Goal: Transaction & Acquisition: Subscribe to service/newsletter

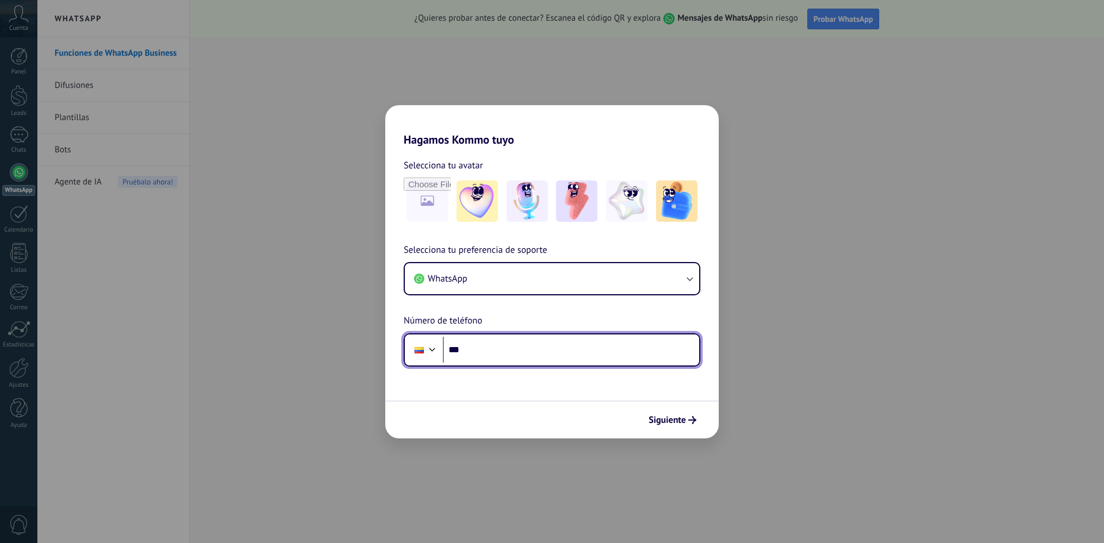
click at [587, 354] on input "***" at bounding box center [571, 350] width 256 height 26
type input "**********"
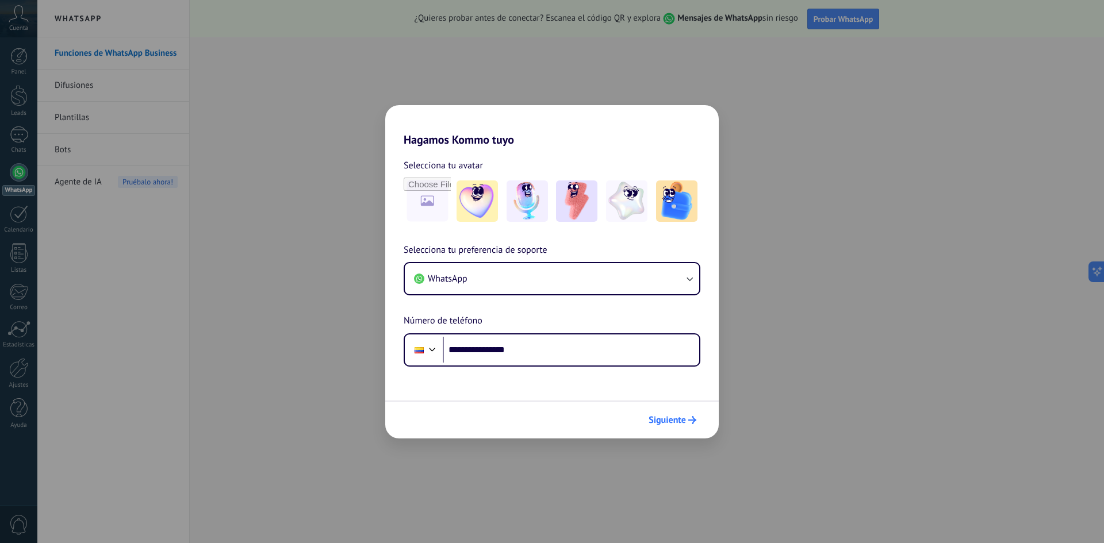
click at [662, 422] on span "Siguiente" at bounding box center [667, 420] width 37 height 8
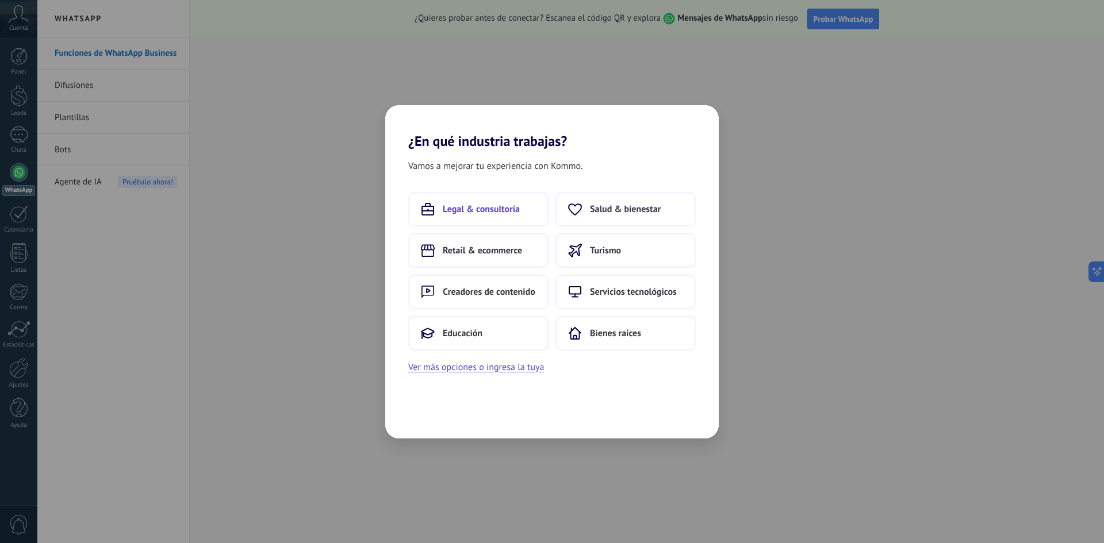
click at [515, 213] on span "Legal & consultoría" at bounding box center [481, 210] width 77 height 12
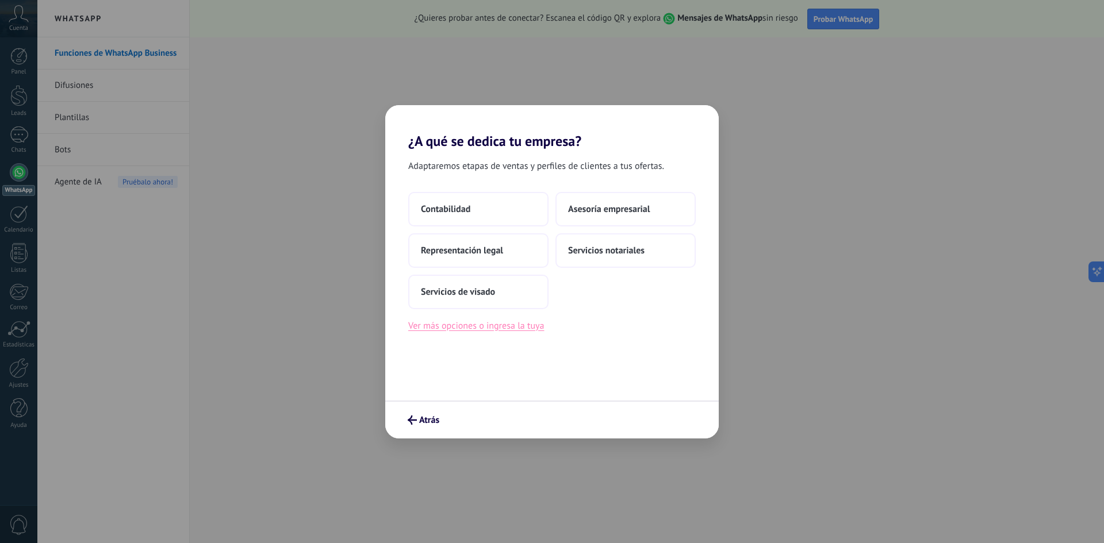
click at [525, 332] on button "Ver más opciones o ingresa la tuya" at bounding box center [476, 326] width 136 height 15
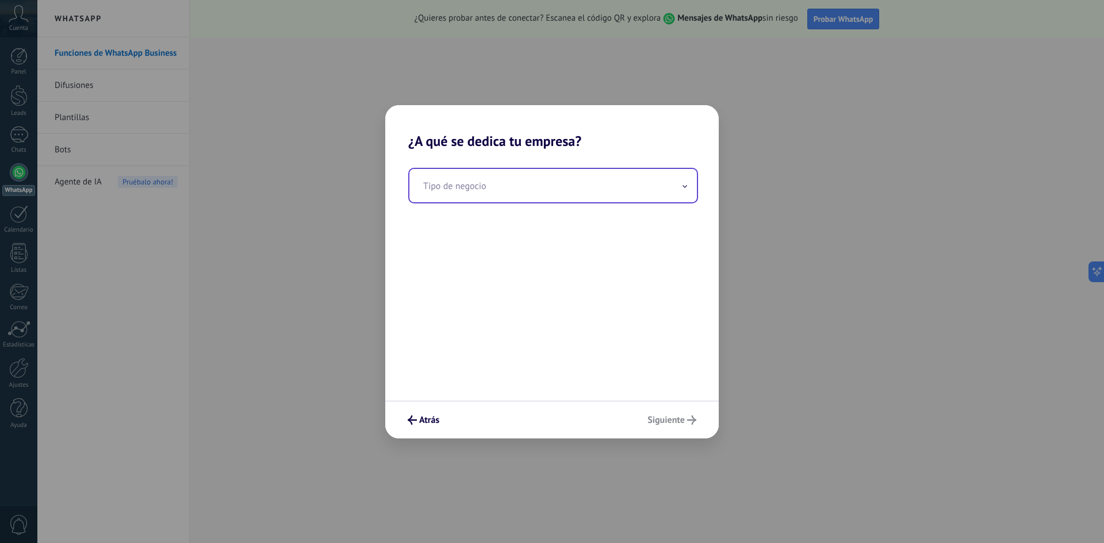
click at [515, 202] on div "Tipo de negocio" at bounding box center [553, 186] width 290 height 36
click at [511, 184] on input "text" at bounding box center [553, 185] width 288 height 33
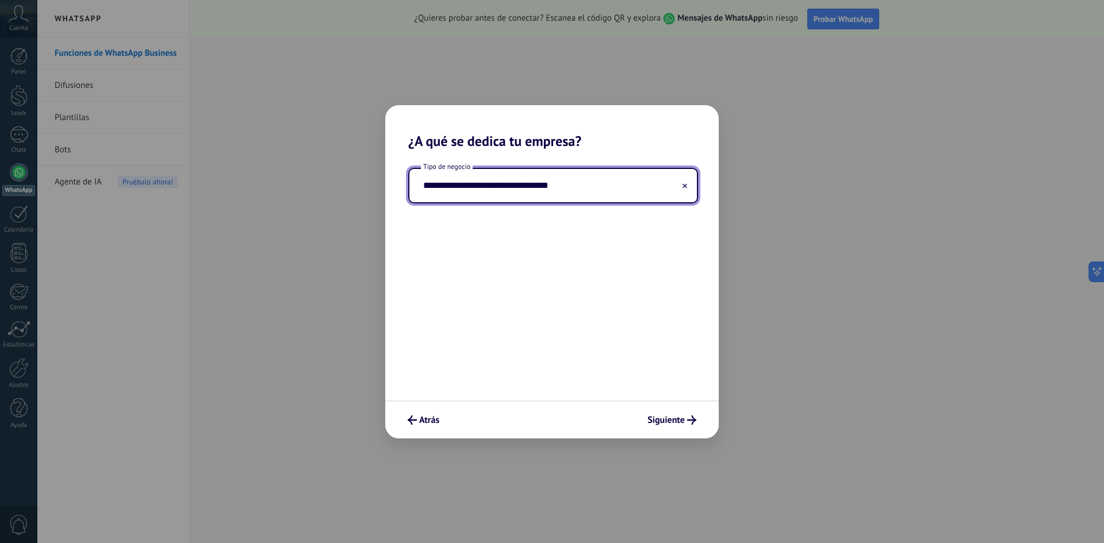
click at [428, 189] on input "**********" at bounding box center [553, 185] width 288 height 33
type input "**********"
click at [680, 429] on button "Siguiente" at bounding box center [671, 421] width 59 height 20
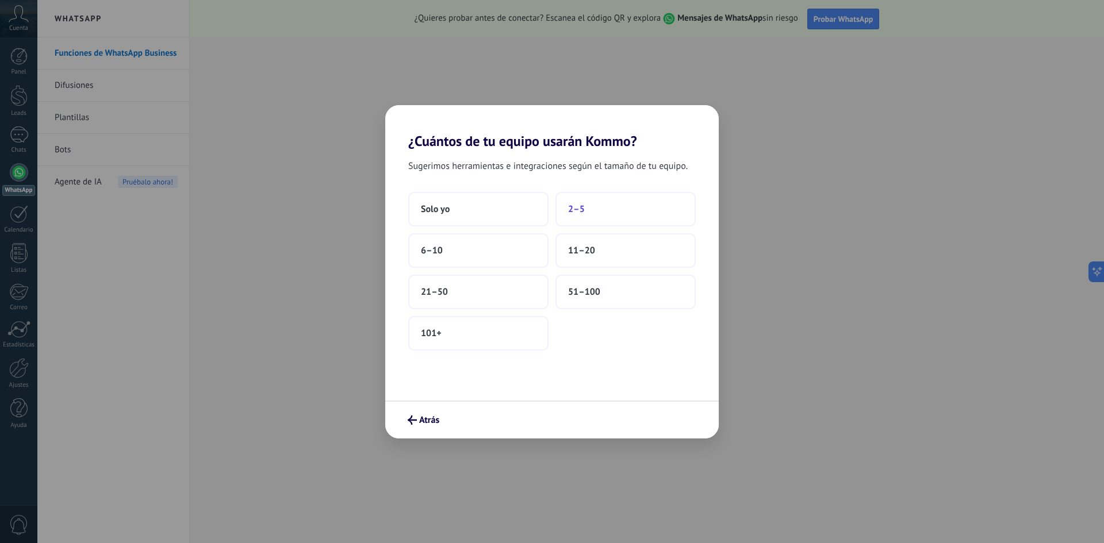
click at [629, 214] on button "2–5" at bounding box center [626, 209] width 140 height 35
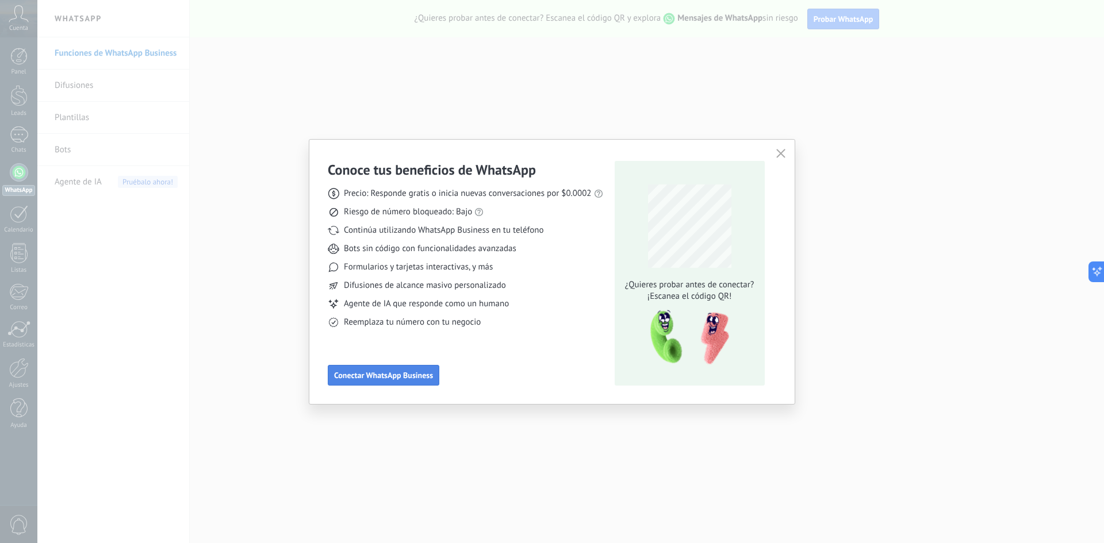
click at [431, 380] on span "Conectar WhatsApp Business" at bounding box center [383, 376] width 99 height 8
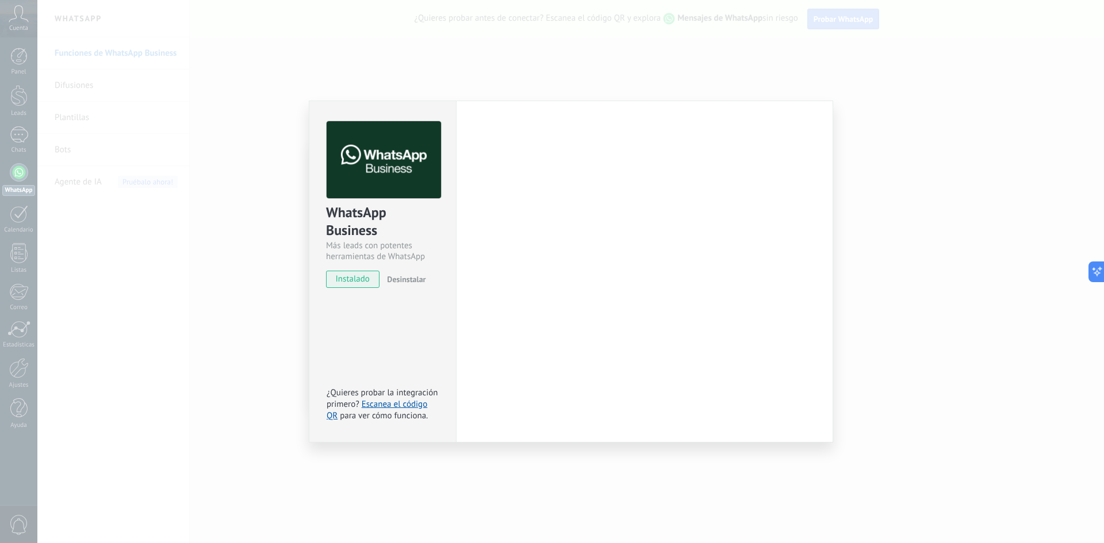
click at [214, 389] on div "WhatsApp Business Más leads con potentes herramientas de WhatsApp instalado Des…" at bounding box center [570, 271] width 1067 height 543
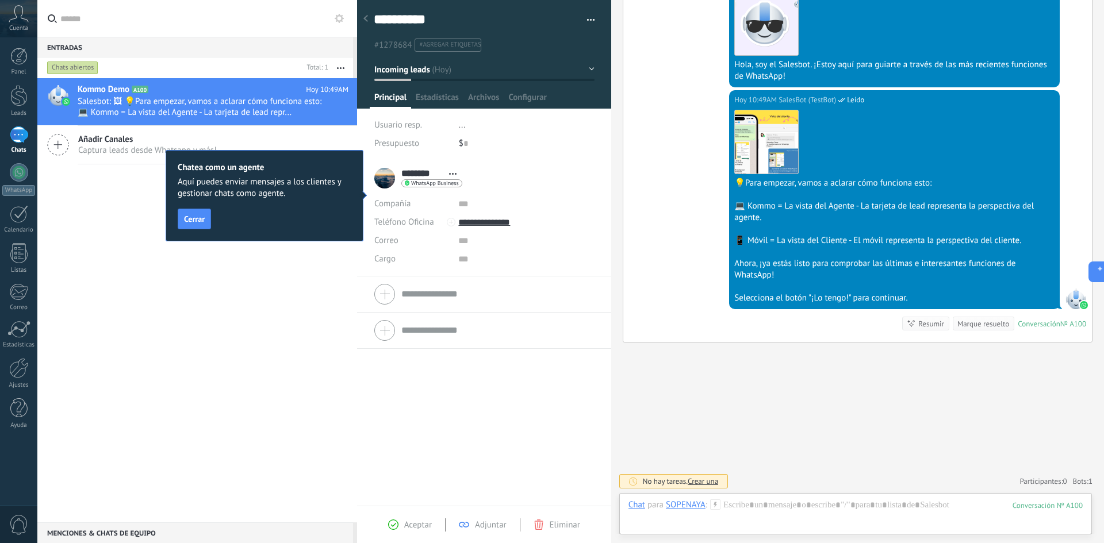
scroll to position [17, 0]
click at [197, 220] on span "Cerrar" at bounding box center [194, 219] width 21 height 8
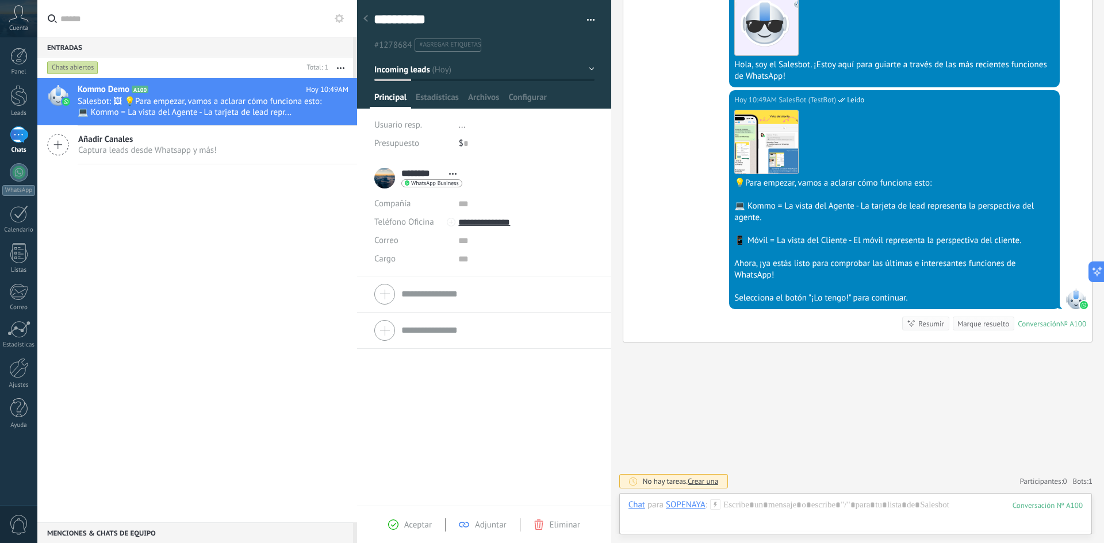
click at [783, 459] on div "Buscar Carga más [DATE] [DATE] Creación: 2 eventos Expandir [DATE] 10:49AM SOPE…" at bounding box center [857, 139] width 493 height 808
click at [457, 296] on form "Compañía Teléfono Oficina Ofic. directo Celular Fax Casa Otro Teléfono Oficina …" at bounding box center [484, 334] width 220 height 117
click at [416, 182] on span "WhatsApp Business" at bounding box center [435, 184] width 48 height 6
click at [389, 176] on div at bounding box center [552, 271] width 1104 height 543
click at [423, 174] on input "********" at bounding box center [422, 174] width 42 height 12
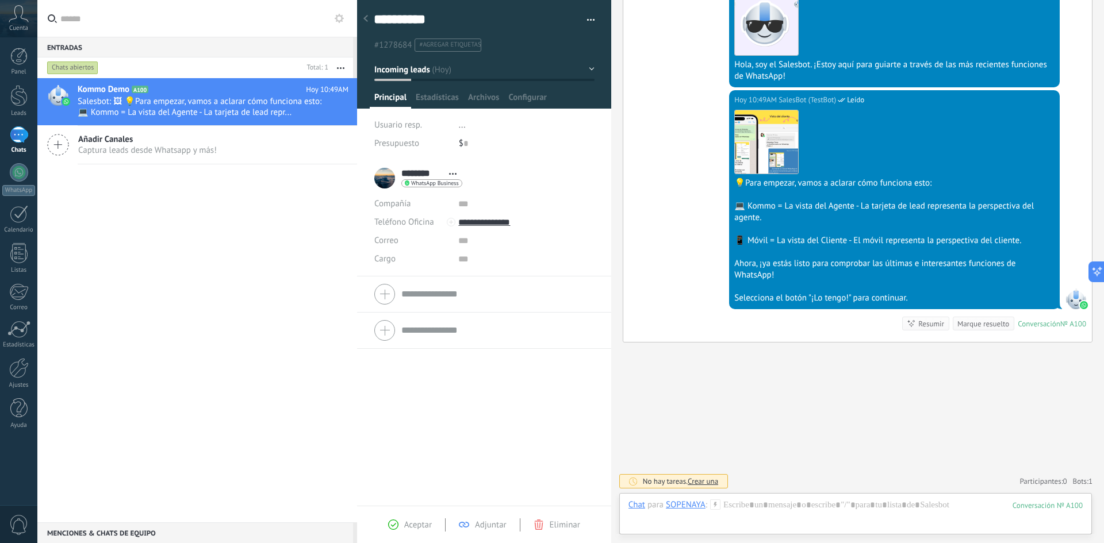
click at [783, 428] on div "Buscar Carga más [DATE] [DATE] Creación: 2 eventos Expandir [DATE] 10:49AM SOPE…" at bounding box center [857, 139] width 493 height 808
drag, startPoint x: 254, startPoint y: 96, endPoint x: 243, endPoint y: 96, distance: 10.4
click at [243, 96] on span "Salesbot: 🖼 💡Para empezar, vamos a aclarar cómo funciona esto: 💻 Kommo = La vis…" at bounding box center [202, 107] width 249 height 22
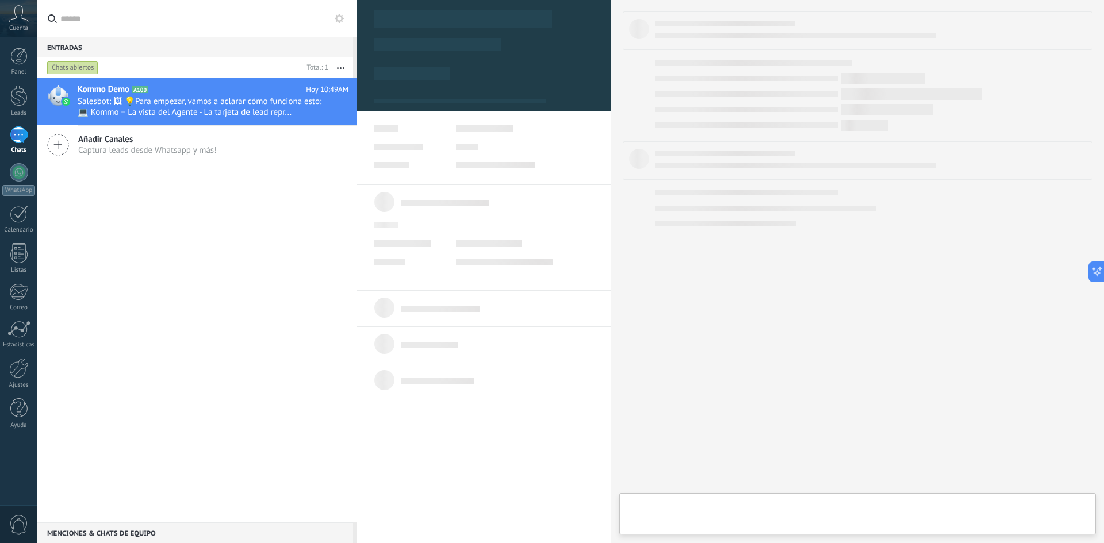
click at [337, 69] on button "button" at bounding box center [340, 68] width 25 height 21
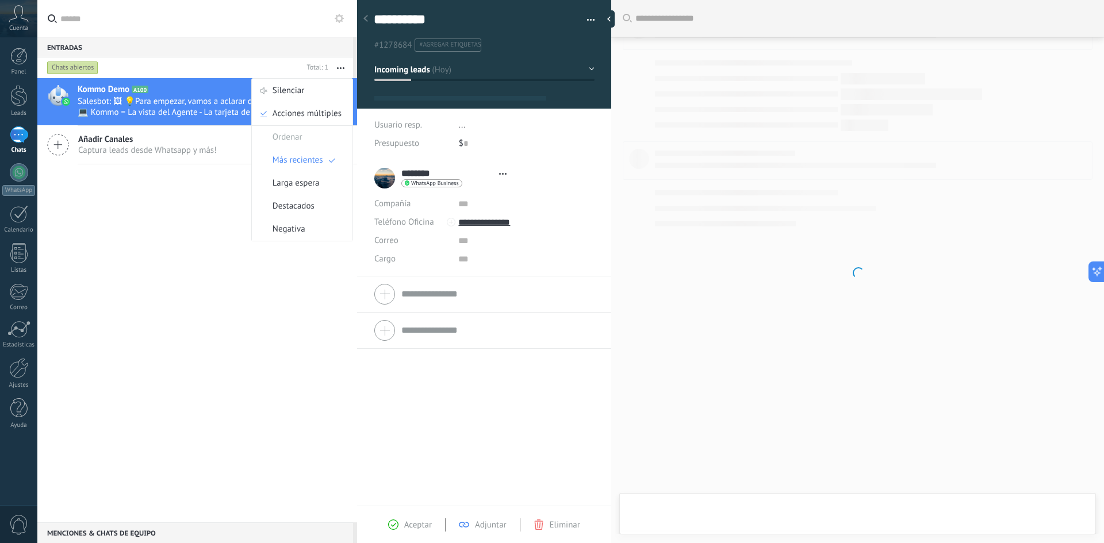
click at [51, 270] on div "Kommo Demo A100 [DATE] 10:49AM Salesbot: 🖼 💡Para empezar, vamos a aclarar cómo …" at bounding box center [197, 300] width 320 height 445
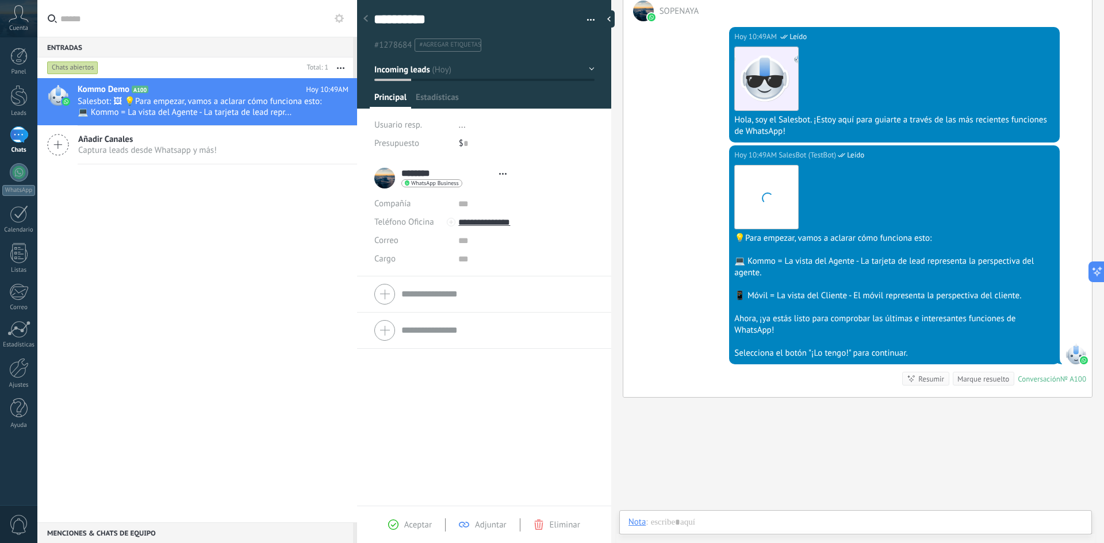
scroll to position [17, 0]
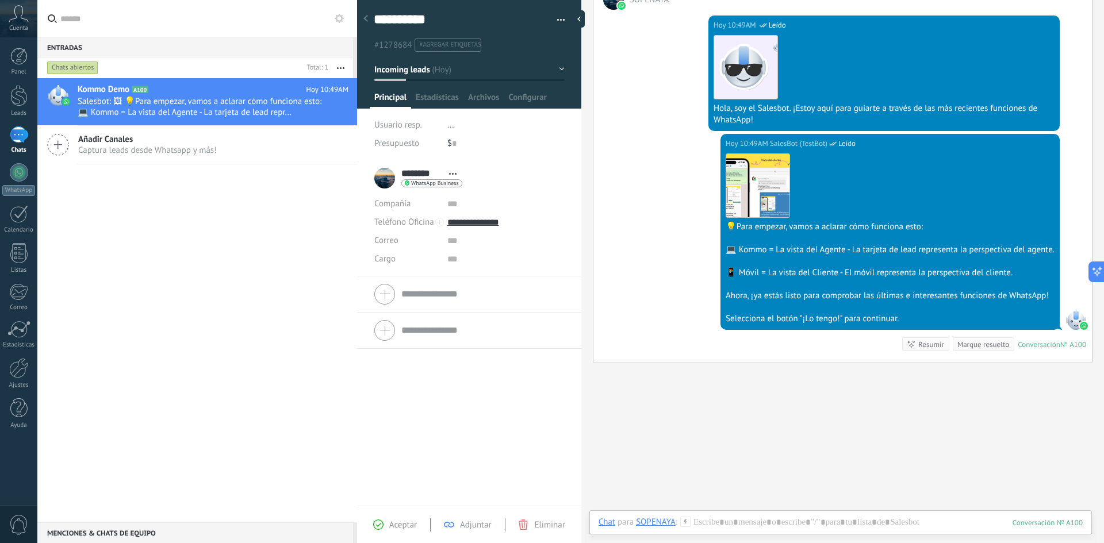
drag, startPoint x: 611, startPoint y: 87, endPoint x: 532, endPoint y: 79, distance: 79.7
click at [532, 79] on div "**********" at bounding box center [730, 271] width 747 height 543
click at [398, 529] on span "Aceptar" at bounding box center [403, 525] width 28 height 11
click at [380, 527] on icon at bounding box center [378, 525] width 10 height 10
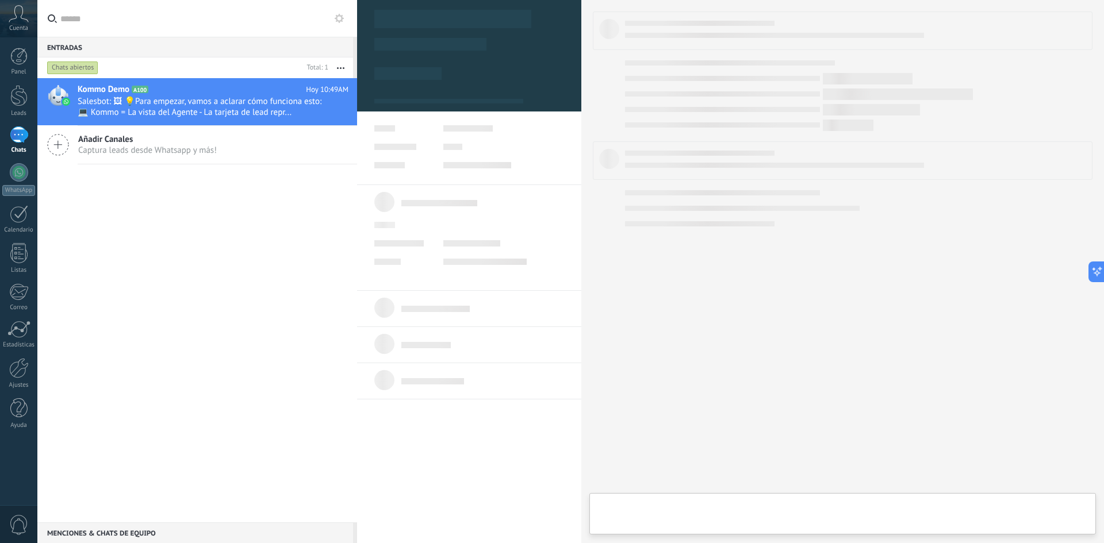
click at [14, 147] on div "Chats" at bounding box center [18, 150] width 33 height 7
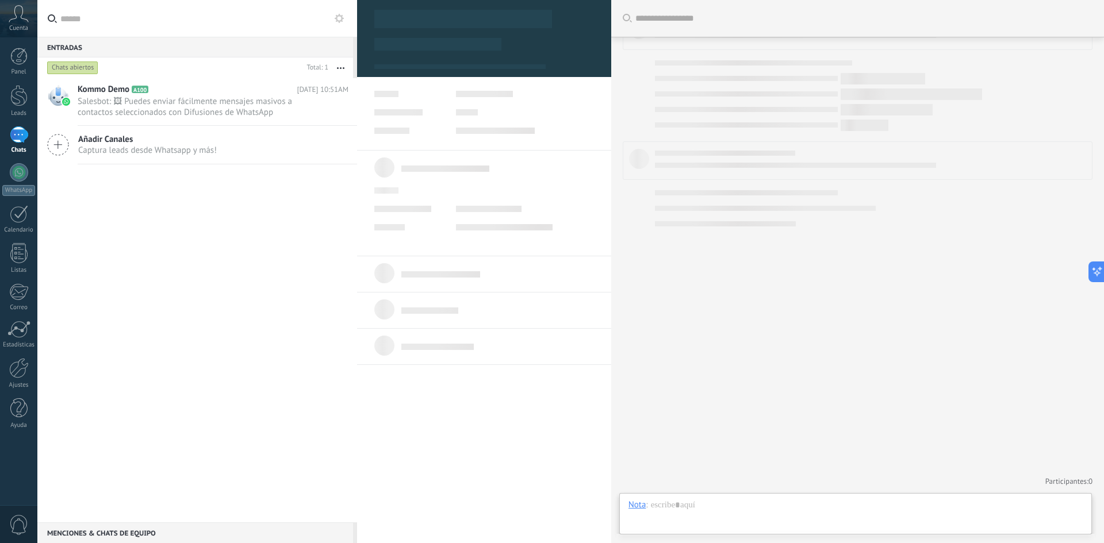
click at [341, 73] on button "button" at bounding box center [340, 68] width 25 height 21
click at [338, 67] on icon "button" at bounding box center [340, 68] width 7 height 2
click at [269, 97] on span "Salesbot: 🖼 Puedes enviar fácilmente mensajes masivos a contactos seleccionados…" at bounding box center [202, 107] width 249 height 22
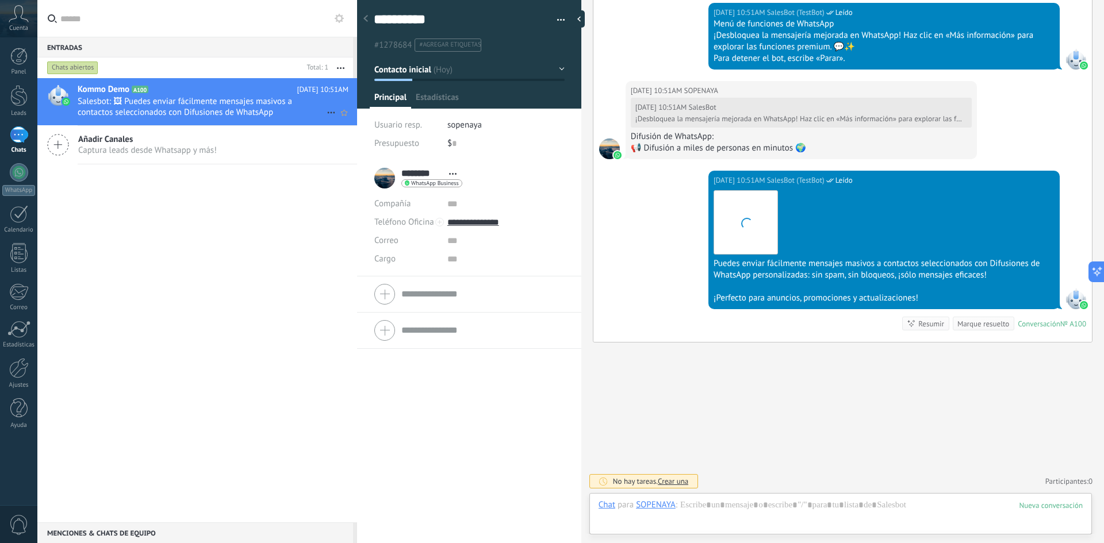
scroll to position [17, 0]
click at [560, 63] on button "Contacto inicial" at bounding box center [469, 69] width 190 height 21
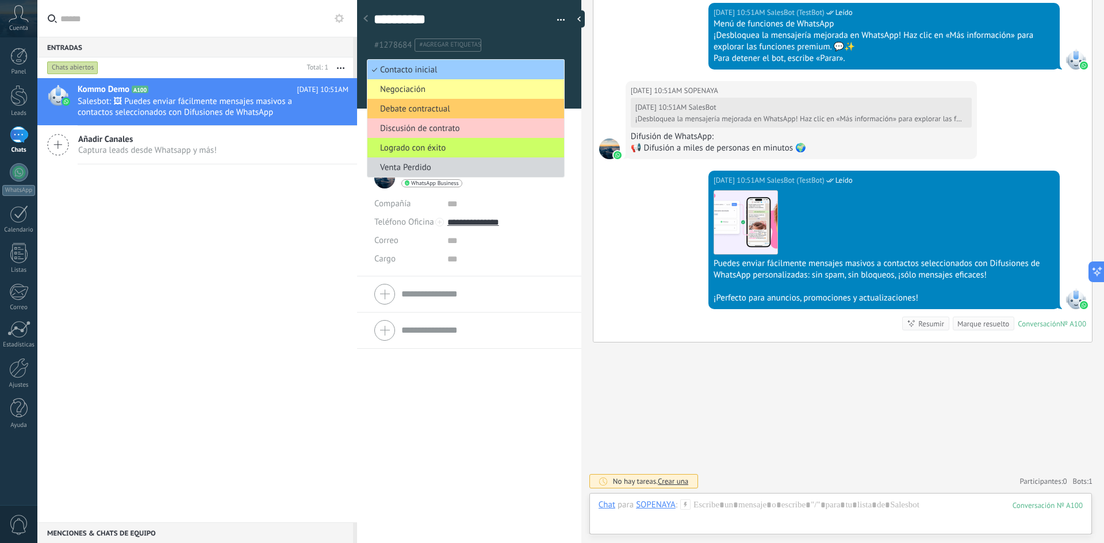
click at [532, 38] on ul "#1278684 #agregar etiquetas" at bounding box center [467, 45] width 189 height 16
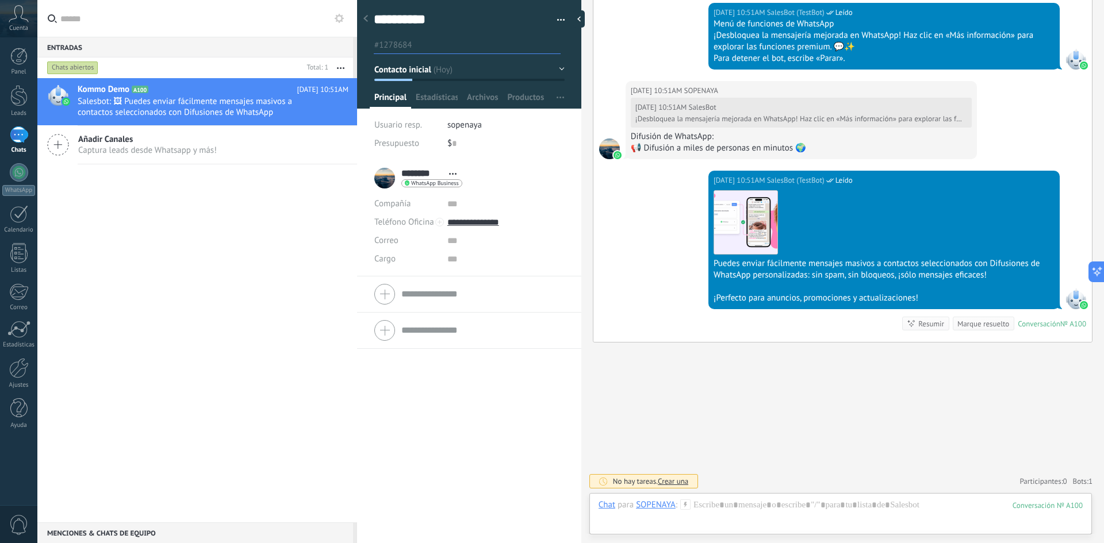
click at [481, 92] on span "Archivos" at bounding box center [482, 100] width 31 height 17
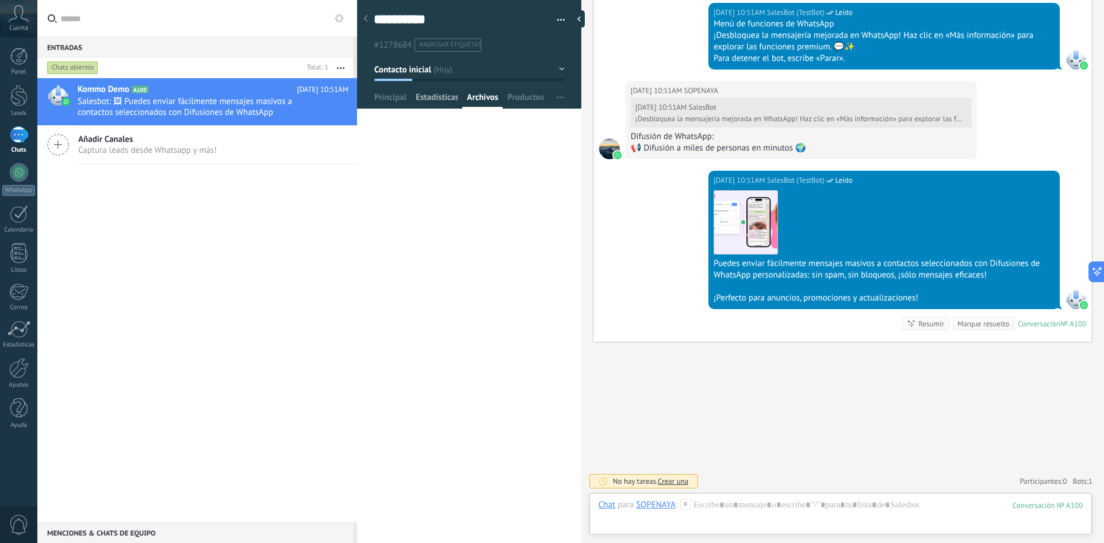
click at [454, 96] on span "Estadísticas" at bounding box center [437, 100] width 42 height 17
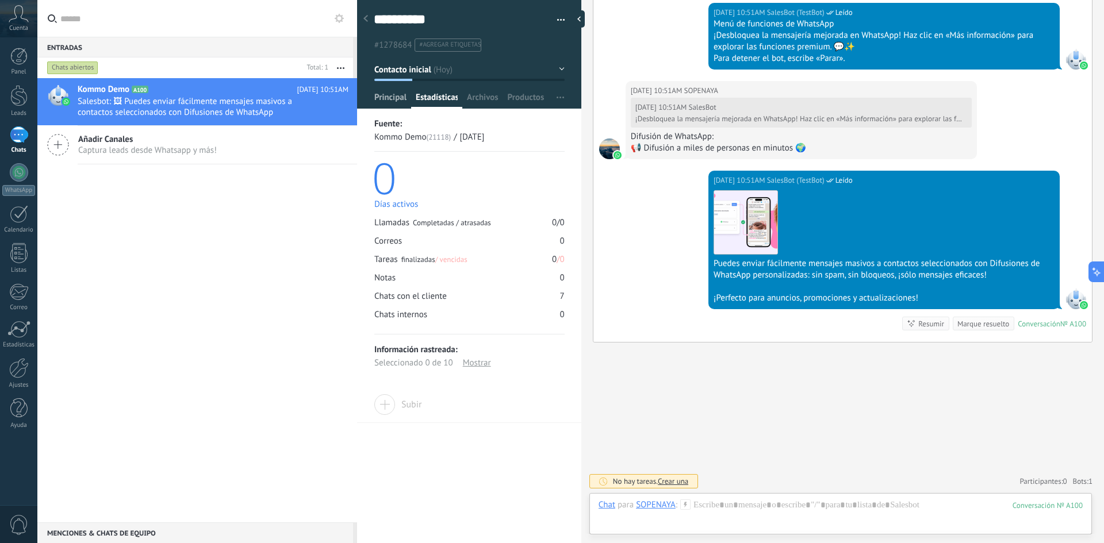
click at [391, 94] on span "Principal" at bounding box center [390, 100] width 32 height 17
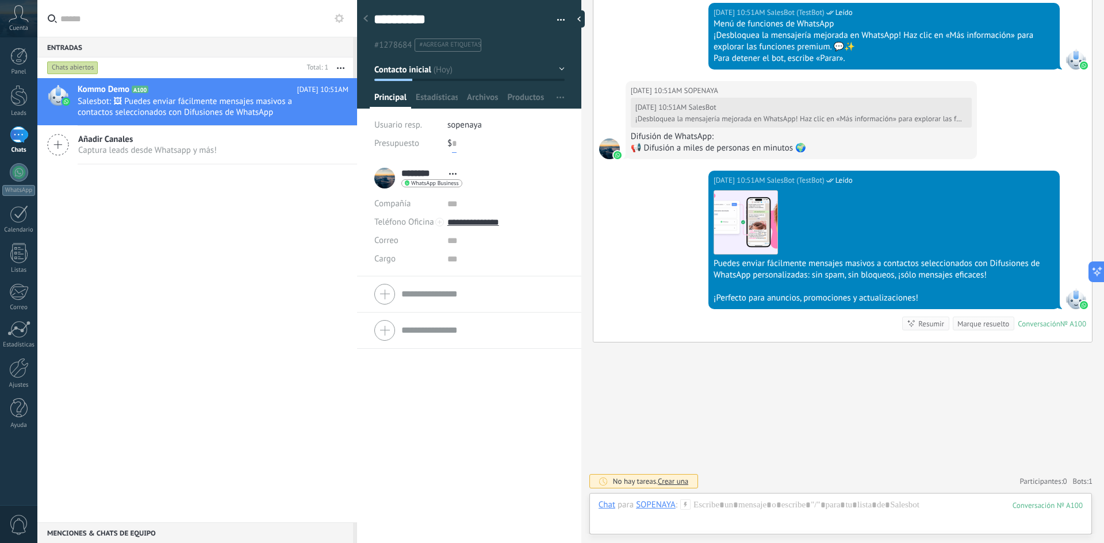
drag, startPoint x: 453, startPoint y: 149, endPoint x: 483, endPoint y: 154, distance: 30.3
click at [483, 154] on div "Usuario resp. sopenaya Presupuesto $ 0" at bounding box center [469, 138] width 190 height 44
click at [465, 339] on form "Teléfono Oficina Ofic. directo Celular Fax Casa Otro Teléfono Oficina Llamar Co…" at bounding box center [469, 330] width 190 height 29
click at [387, 175] on div "******** SOPENAYA ******** SOPENAYA Apellido Abrir detalle Copie el nombre Desa…" at bounding box center [418, 178] width 88 height 29
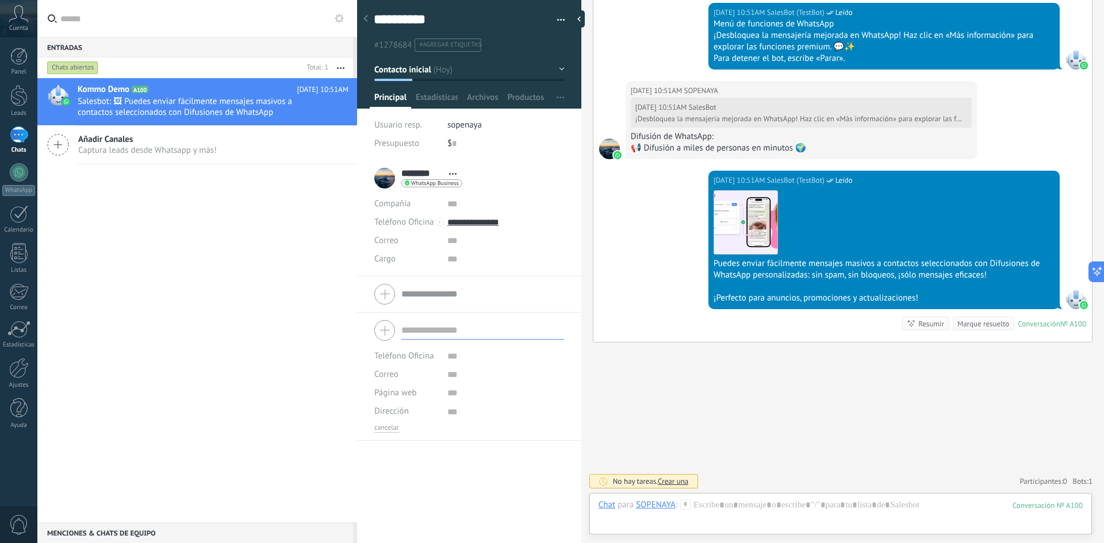
click at [387, 175] on div "******** SOPENAYA ******** SOPENAYA Apellido Abrir detalle Copie el nombre Desa…" at bounding box center [418, 178] width 88 height 29
click at [566, 26] on div "**********" at bounding box center [730, 271] width 747 height 543
type textarea "**********"
click at [556, 20] on button "button" at bounding box center [557, 20] width 17 height 17
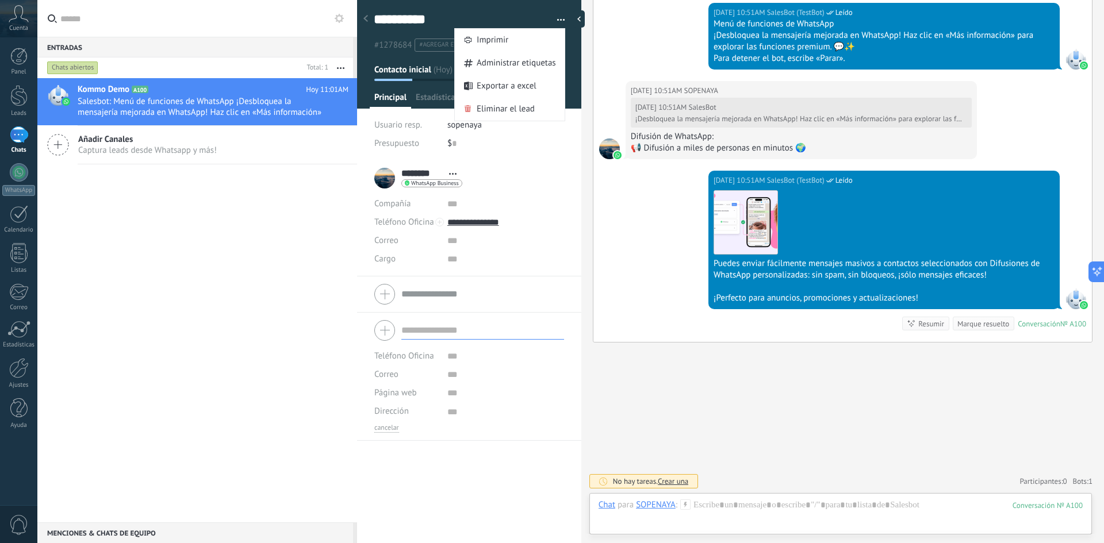
click at [515, 154] on div "Usuario resp. sopenaya Presupuesto $ 0" at bounding box center [469, 138] width 190 height 44
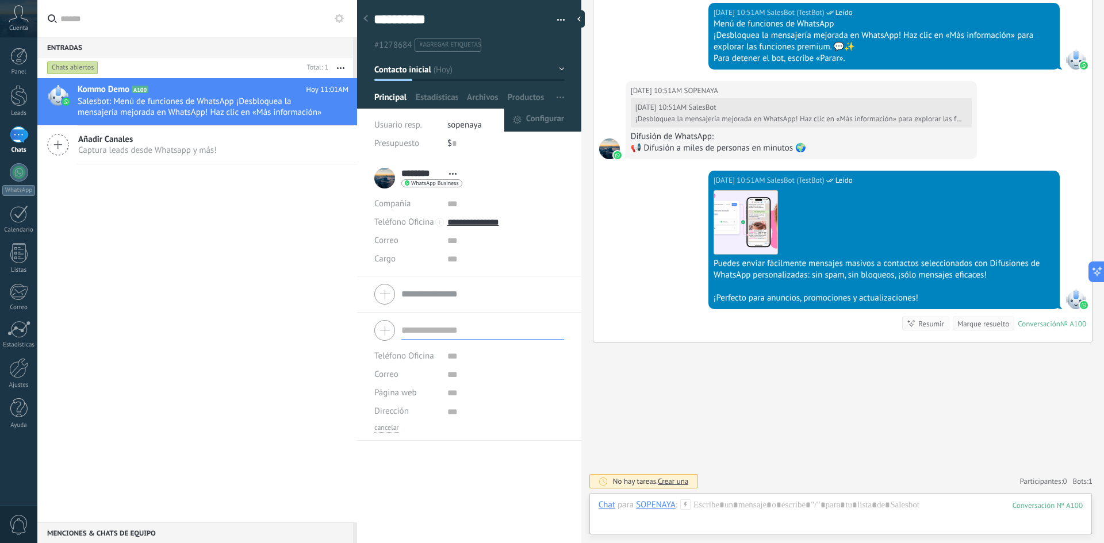
click at [552, 96] on button "button" at bounding box center [560, 98] width 17 height 22
click at [558, 124] on span "Configurar" at bounding box center [545, 120] width 38 height 23
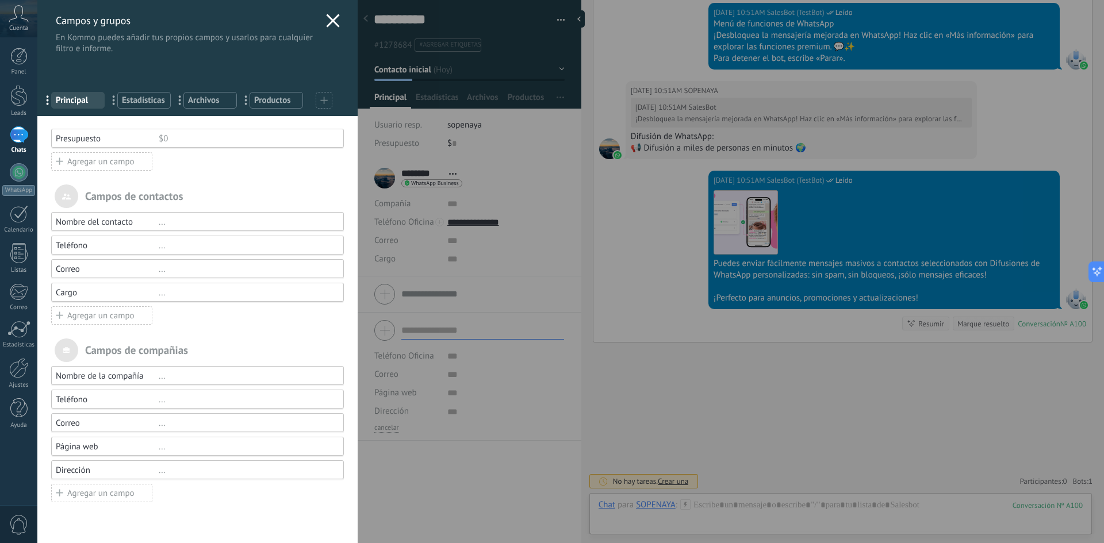
click at [332, 14] on icon at bounding box center [333, 21] width 14 height 14
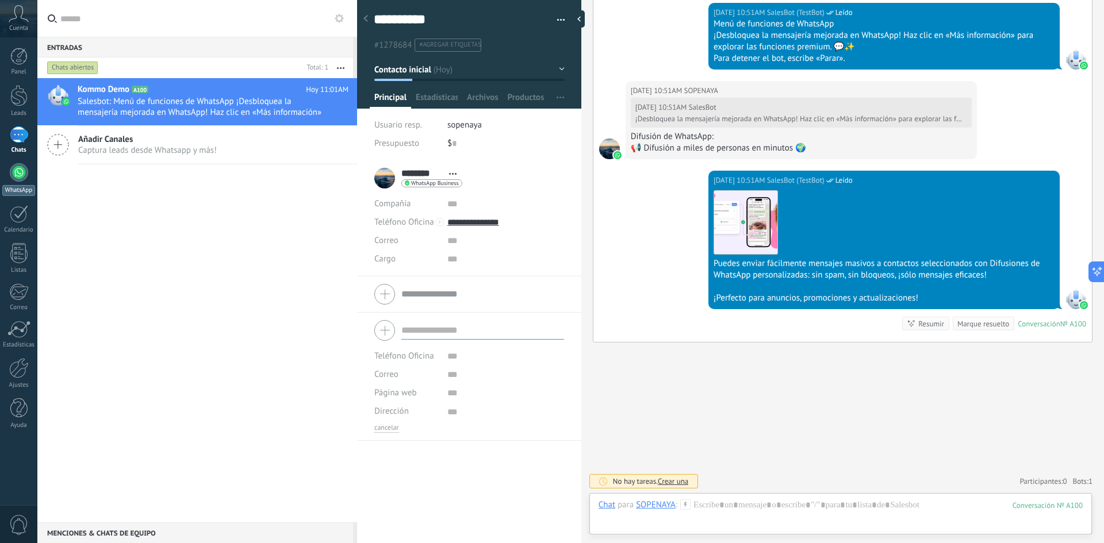
click at [23, 169] on div at bounding box center [19, 172] width 18 height 18
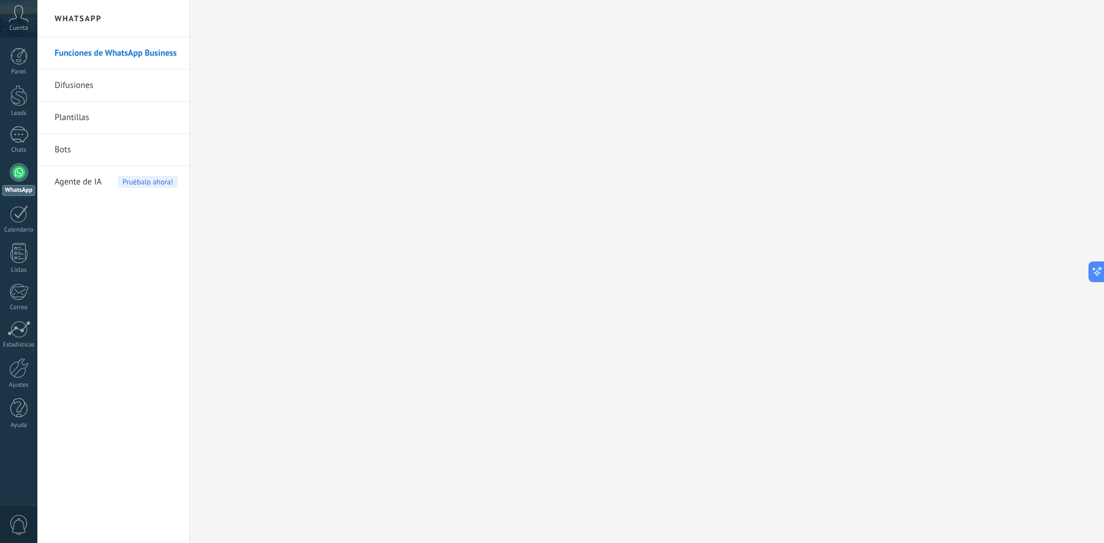
click at [114, 91] on link "Difusiones" at bounding box center [116, 86] width 123 height 32
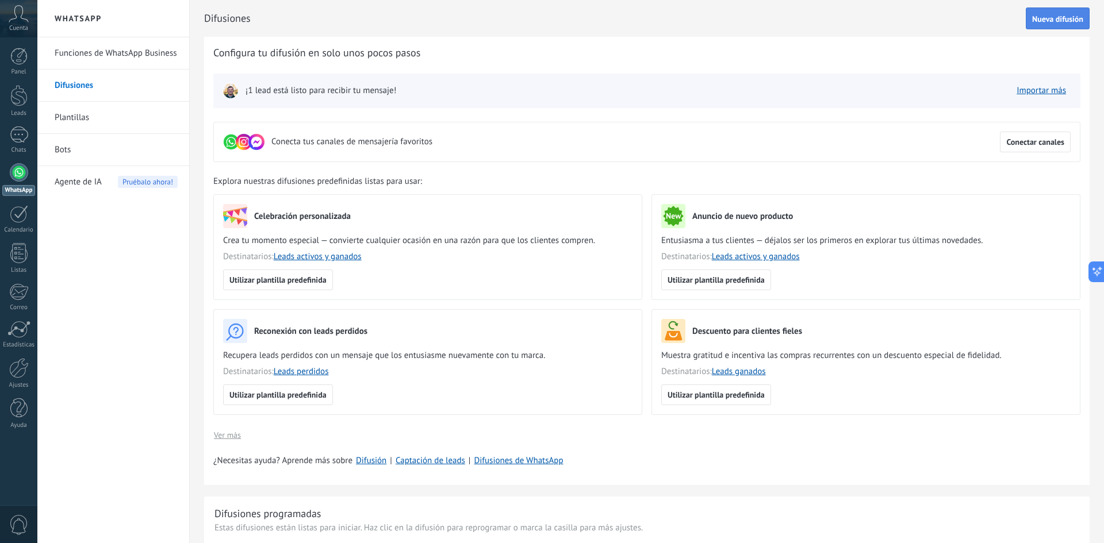
click at [1060, 25] on button "Nueva difusión" at bounding box center [1058, 18] width 64 height 22
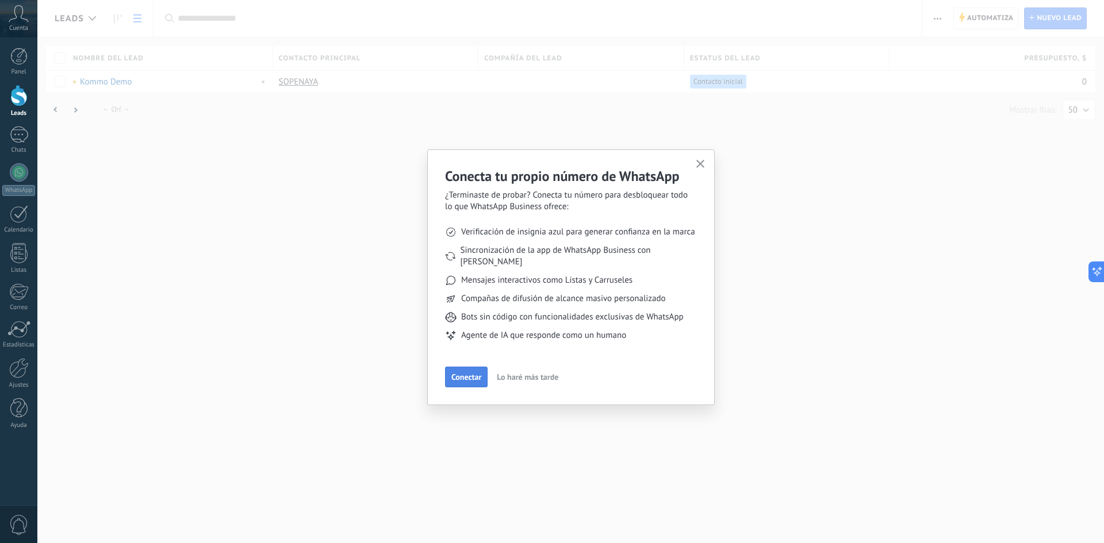
click at [455, 375] on button "Conectar" at bounding box center [466, 377] width 43 height 21
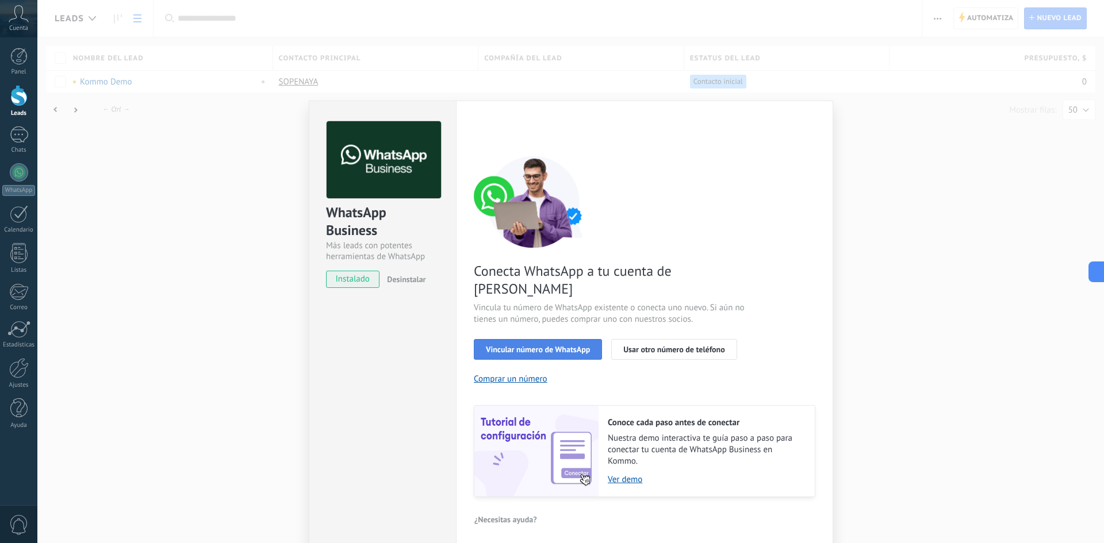
click at [586, 339] on button "Vincular número de WhatsApp" at bounding box center [538, 349] width 128 height 21
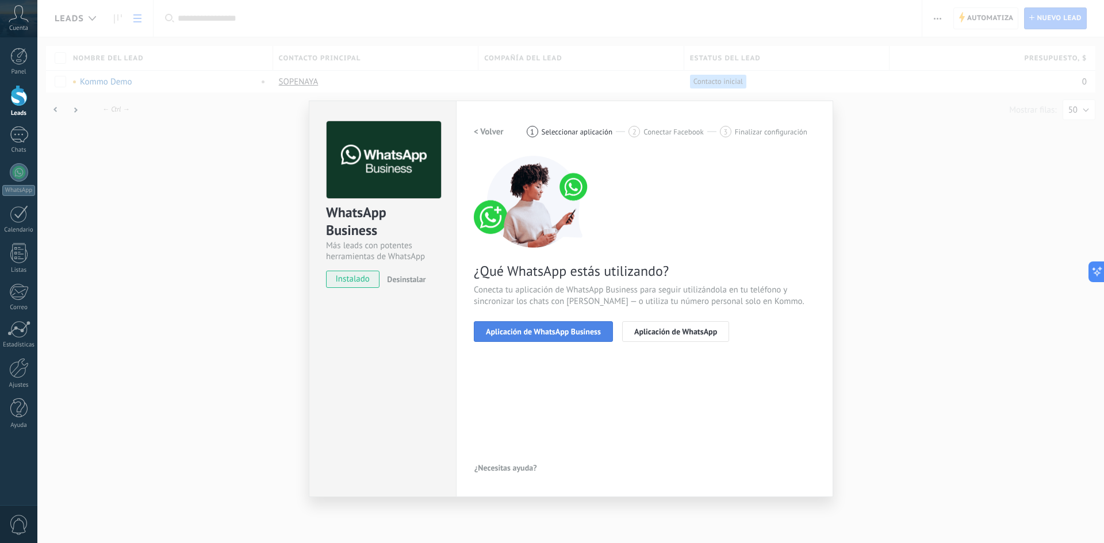
click at [596, 336] on span "Aplicación de WhatsApp Business" at bounding box center [543, 332] width 115 height 8
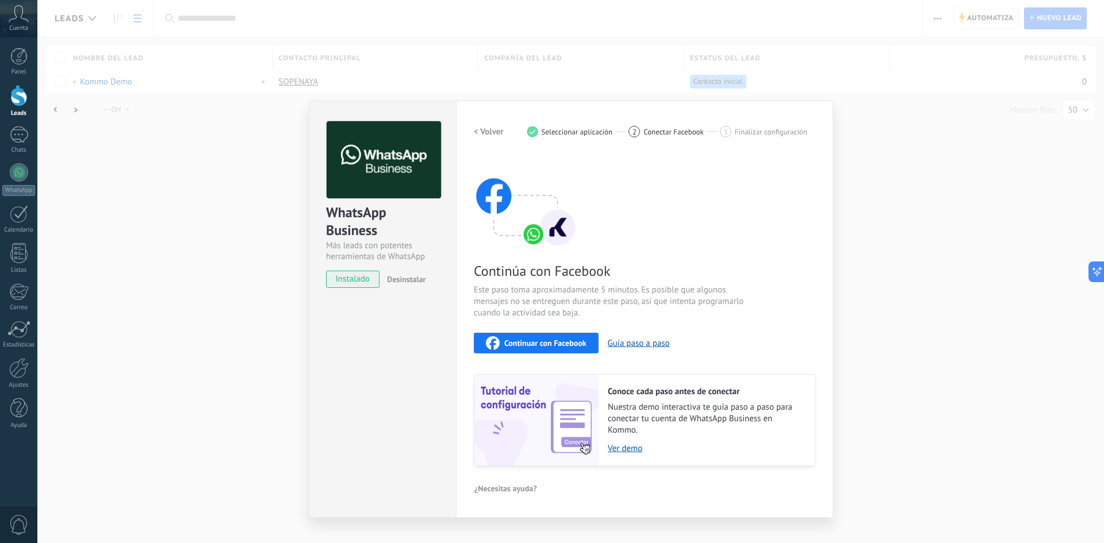
click at [578, 346] on span "Continuar con Facebook" at bounding box center [545, 343] width 82 height 8
